Goal: Find specific page/section: Find specific page/section

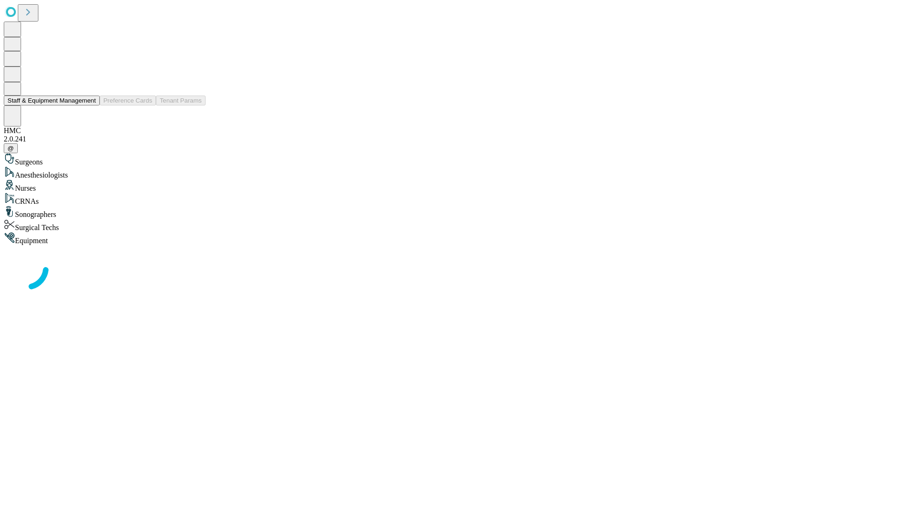
click at [89, 105] on button "Staff & Equipment Management" at bounding box center [52, 101] width 96 height 10
